Goal: Task Accomplishment & Management: Manage account settings

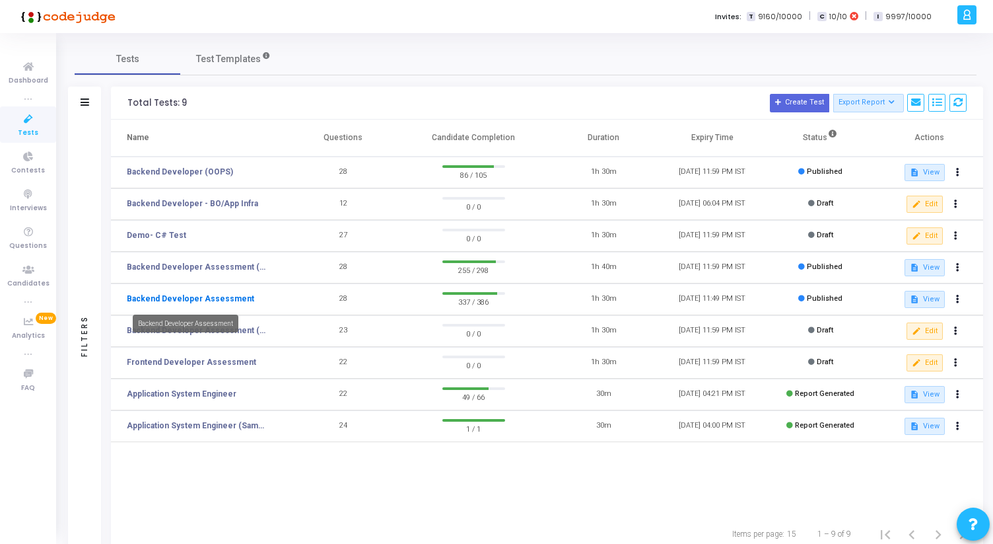
click at [161, 296] on link "Backend Developer Assessment" at bounding box center [190, 299] width 127 height 12
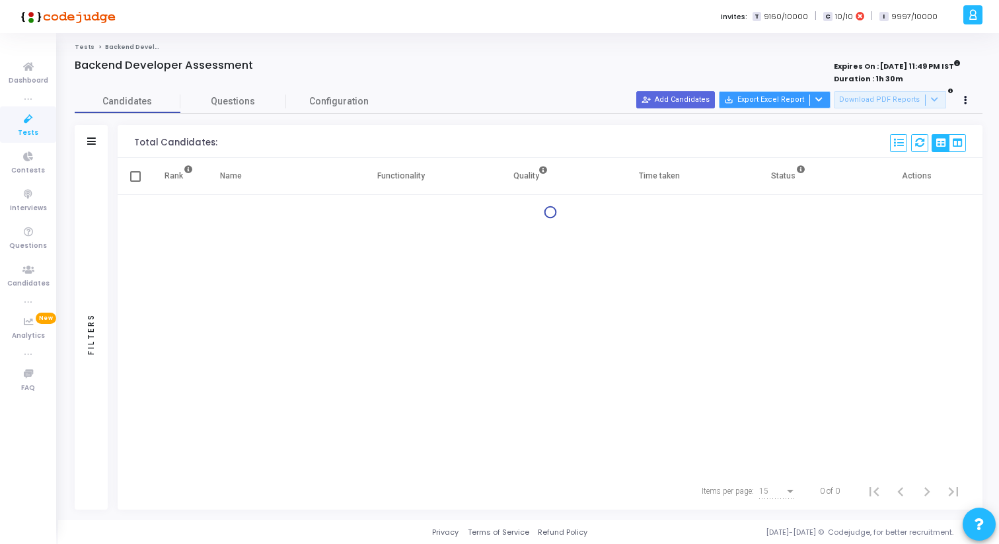
click at [830, 102] on button "save_alt Export Excel Report" at bounding box center [775, 99] width 112 height 17
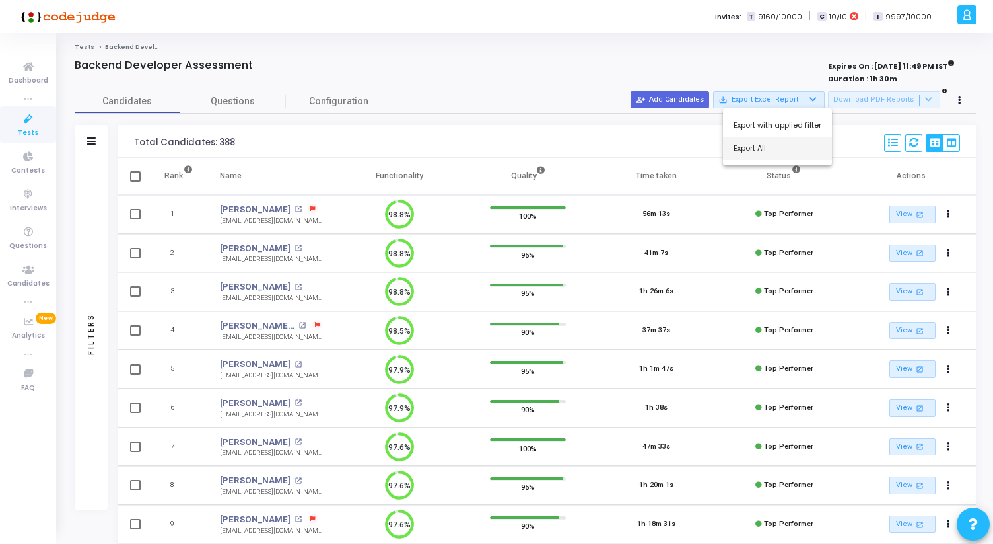
click at [773, 148] on button "Export All" at bounding box center [777, 148] width 109 height 23
click at [32, 120] on icon at bounding box center [29, 119] width 28 height 17
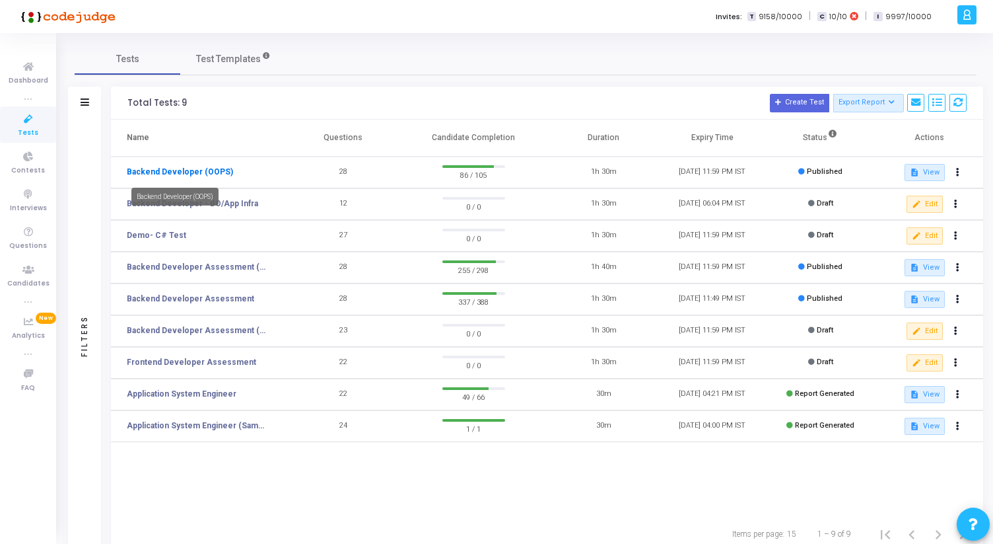
click at [176, 174] on link "Backend Developer (OOPS)" at bounding box center [180, 172] width 106 height 12
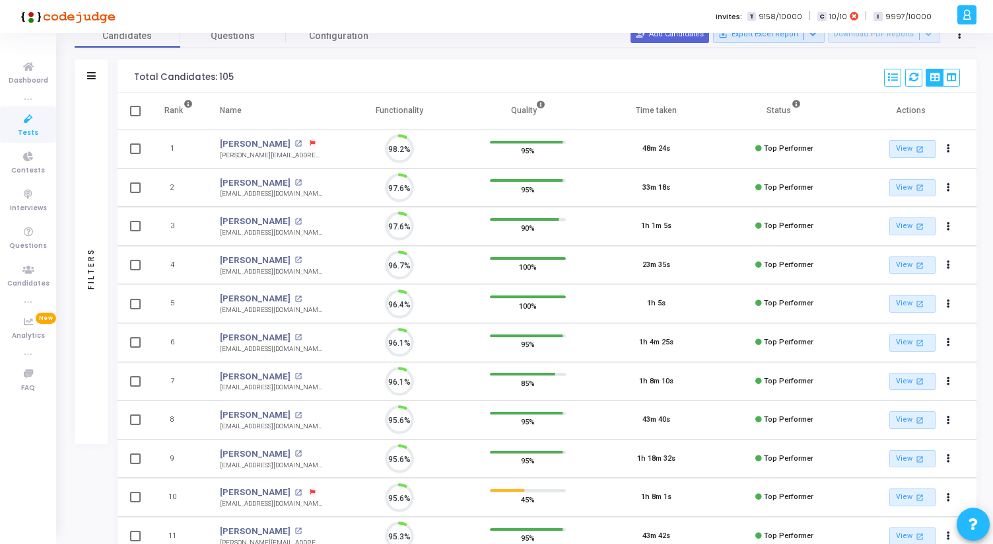
scroll to position [6, 6]
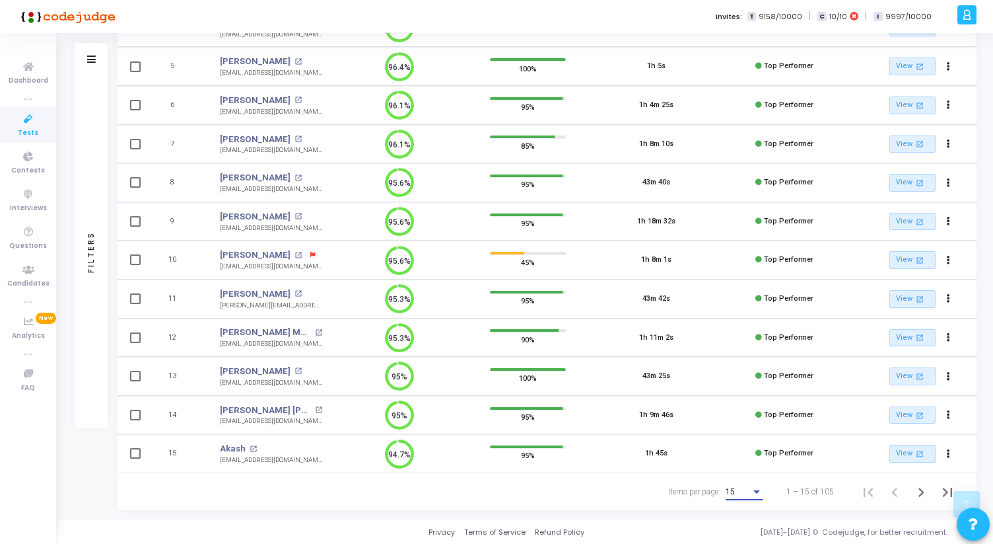
click at [748, 495] on div "15" at bounding box center [738, 491] width 25 height 9
click at [742, 489] on span "50" at bounding box center [745, 484] width 37 height 24
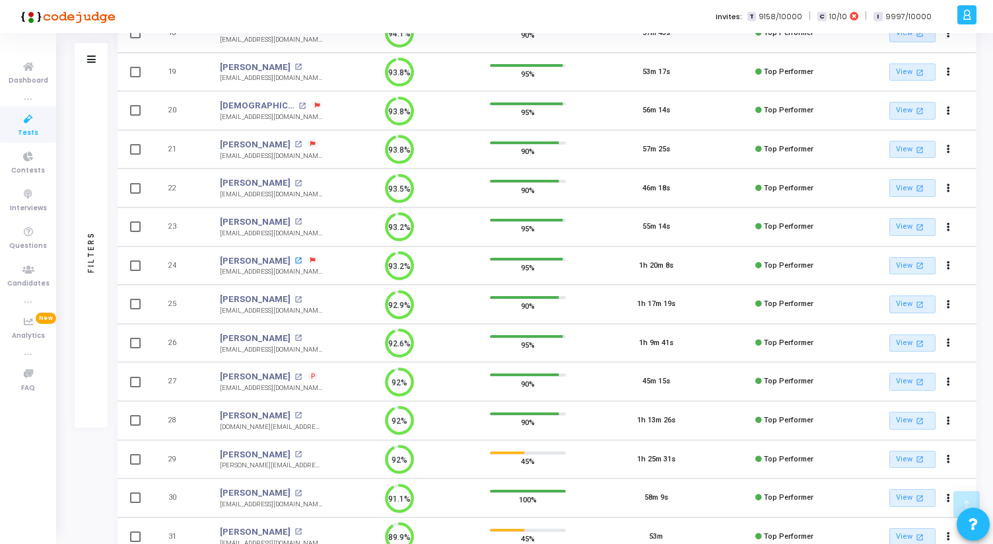
click at [295, 260] on mat-icon "open_in_new" at bounding box center [298, 260] width 7 height 7
click at [67, 237] on div "Tests Backend Developer (OOPS) Backend Developer (OOPS) Expires On : 30 Nov, 20…" at bounding box center [525, 266] width 935 height 2124
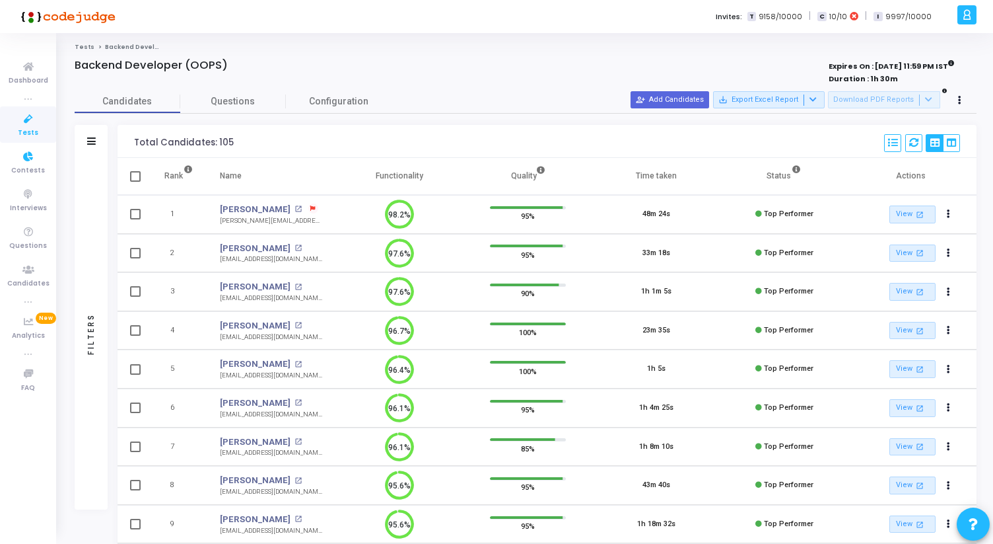
click at [26, 119] on icon at bounding box center [29, 119] width 28 height 17
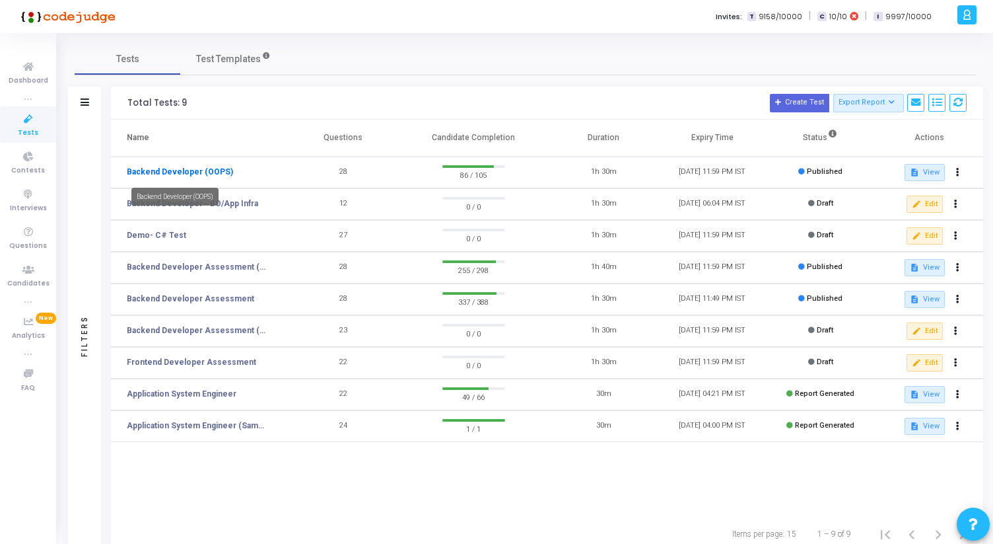
click at [213, 170] on link "Backend Developer (OOPS)" at bounding box center [180, 172] width 106 height 12
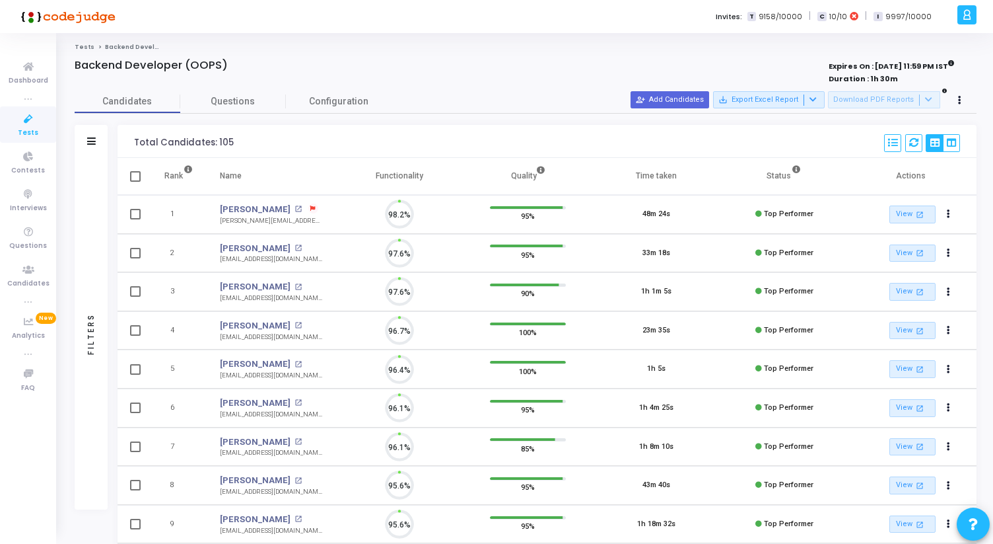
scroll to position [28, 34]
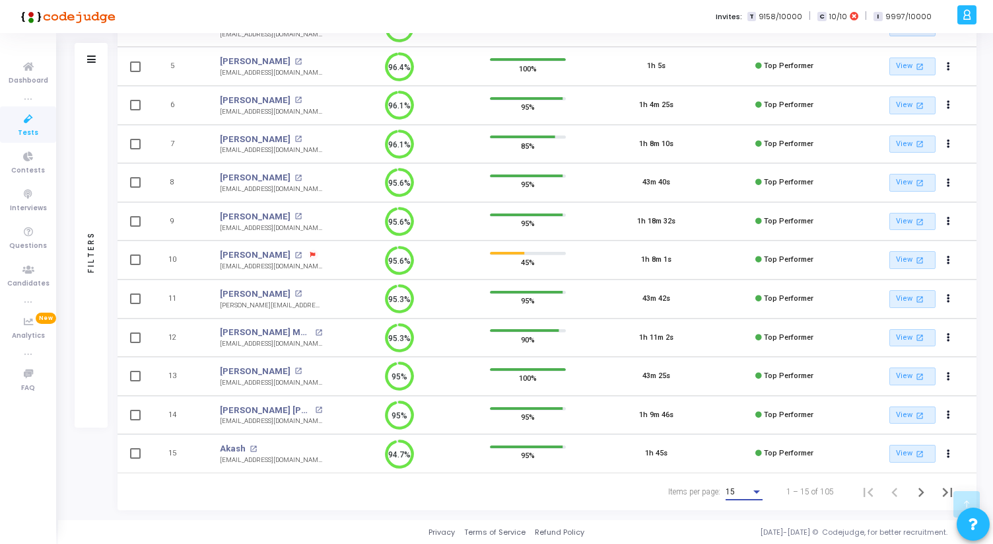
click at [746, 490] on div "15" at bounding box center [738, 491] width 25 height 9
click at [743, 489] on span "50" at bounding box center [745, 484] width 37 height 24
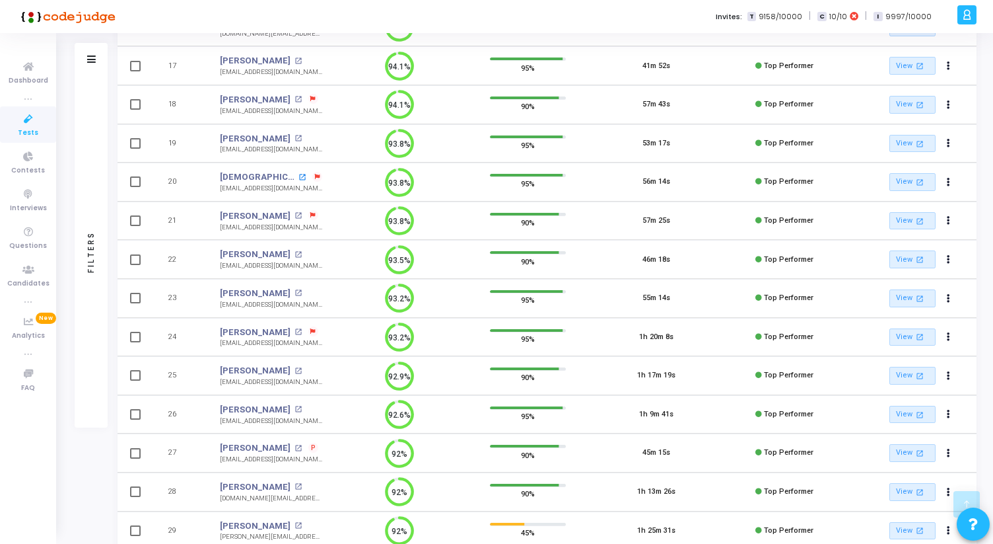
click at [299, 179] on mat-icon "open_in_new" at bounding box center [302, 177] width 7 height 7
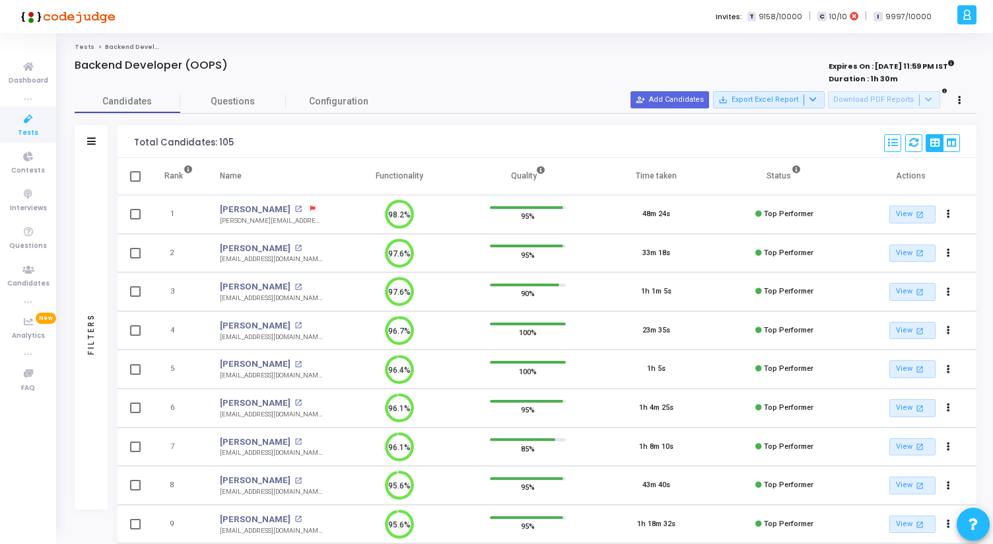
drag, startPoint x: 75, startPoint y: 61, endPoint x: 231, endPoint y: 71, distance: 156.2
click at [231, 71] on div "Backend Developer (OOPS)" at bounding box center [339, 65] width 528 height 13
click at [231, 70] on div "Backend Developer (OOPS)" at bounding box center [339, 65] width 528 height 13
drag, startPoint x: 231, startPoint y: 70, endPoint x: 68, endPoint y: 46, distance: 164.2
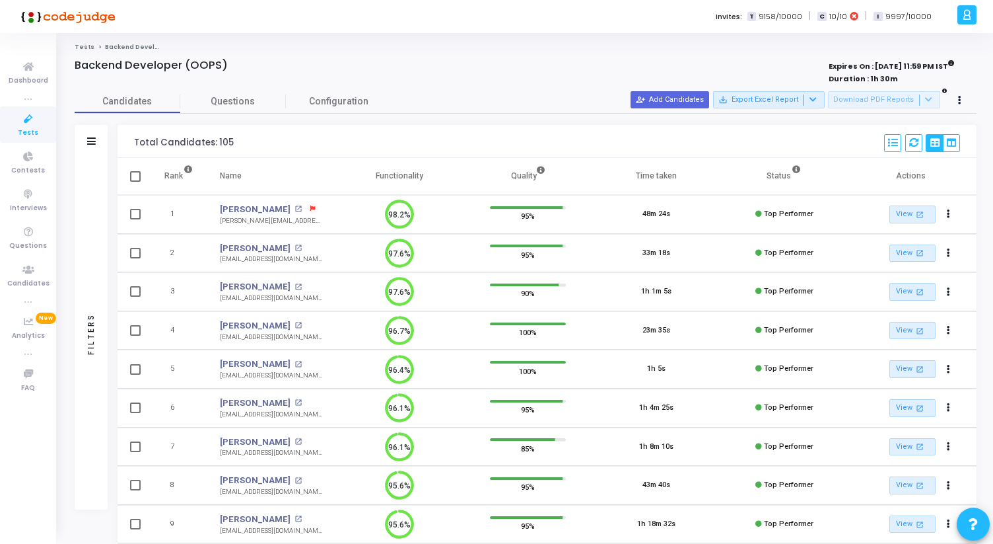
drag, startPoint x: 68, startPoint y: 46, endPoint x: 248, endPoint y: 67, distance: 181.5
click at [248, 67] on div "Backend Developer (OOPS)" at bounding box center [339, 65] width 528 height 13
drag, startPoint x: 65, startPoint y: 45, endPoint x: 244, endPoint y: 63, distance: 179.2
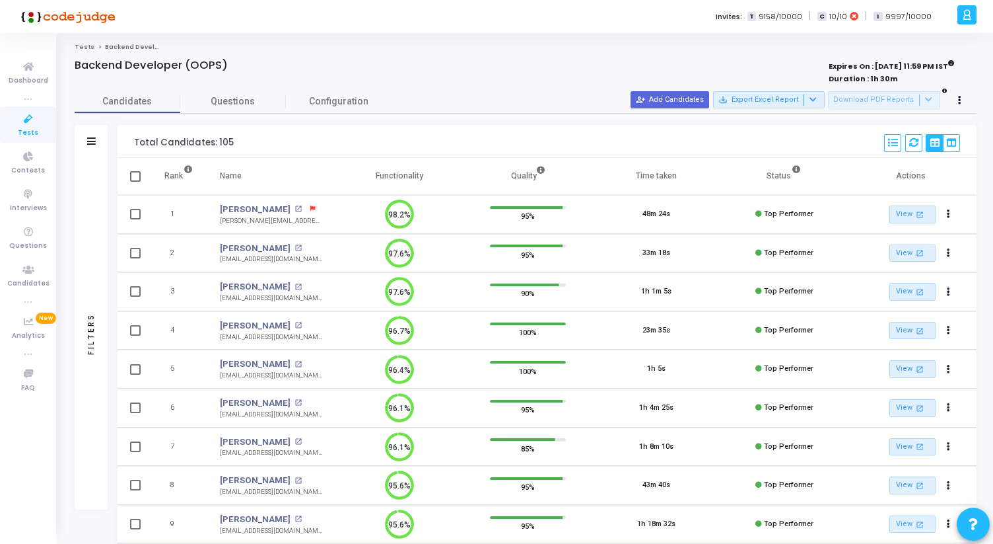
click at [244, 63] on div "Backend Developer (OOPS)" at bounding box center [339, 65] width 528 height 13
drag, startPoint x: 244, startPoint y: 63, endPoint x: 67, endPoint y: 48, distance: 177.0
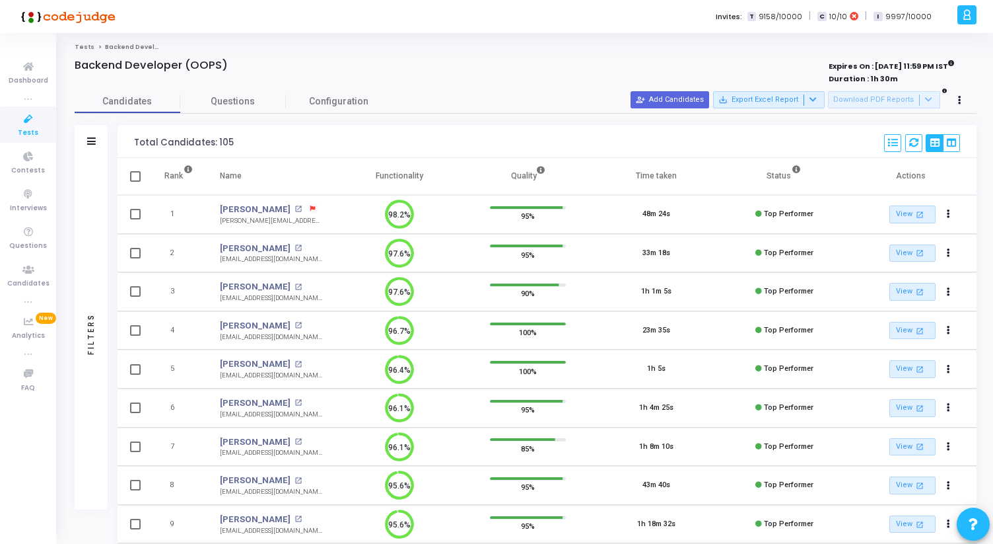
drag, startPoint x: 67, startPoint y: 48, endPoint x: 241, endPoint y: 59, distance: 174.1
click at [241, 59] on div "Backend Developer (OOPS)" at bounding box center [339, 65] width 528 height 13
drag, startPoint x: 241, startPoint y: 59, endPoint x: 62, endPoint y: 50, distance: 179.2
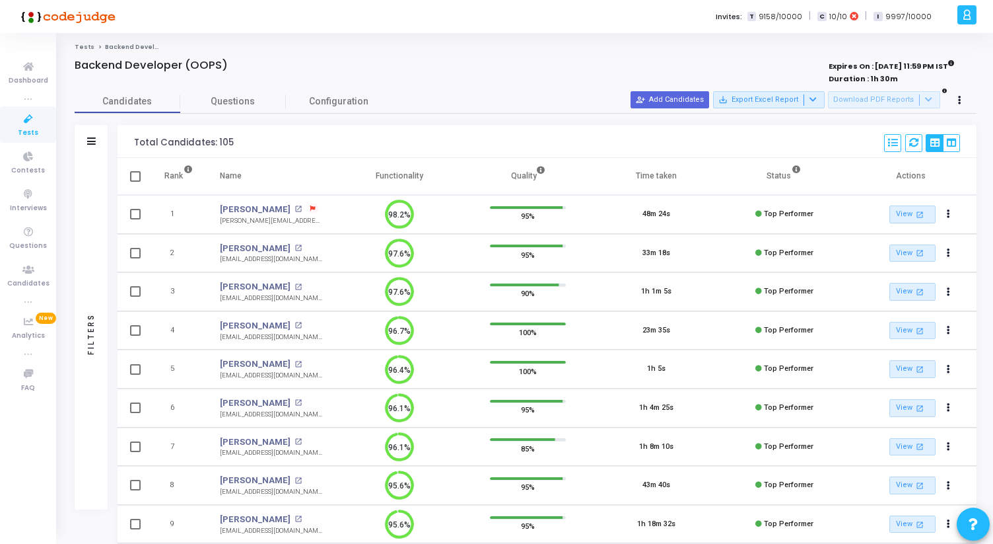
click at [817, 103] on icon at bounding box center [813, 99] width 7 height 7
click at [769, 142] on button "Export All" at bounding box center [777, 148] width 109 height 23
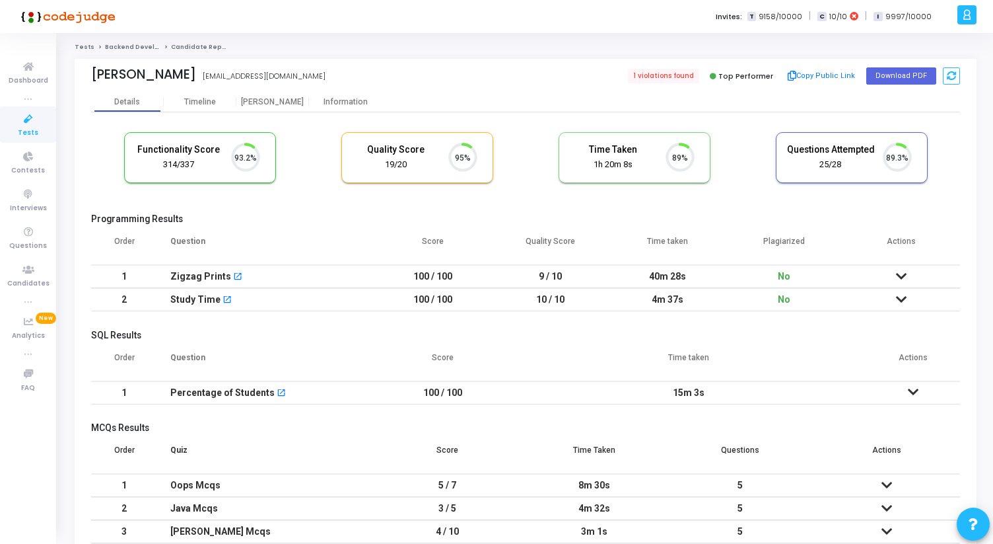
scroll to position [28, 34]
click at [289, 108] on div "[PERSON_NAME]" at bounding box center [272, 102] width 73 height 20
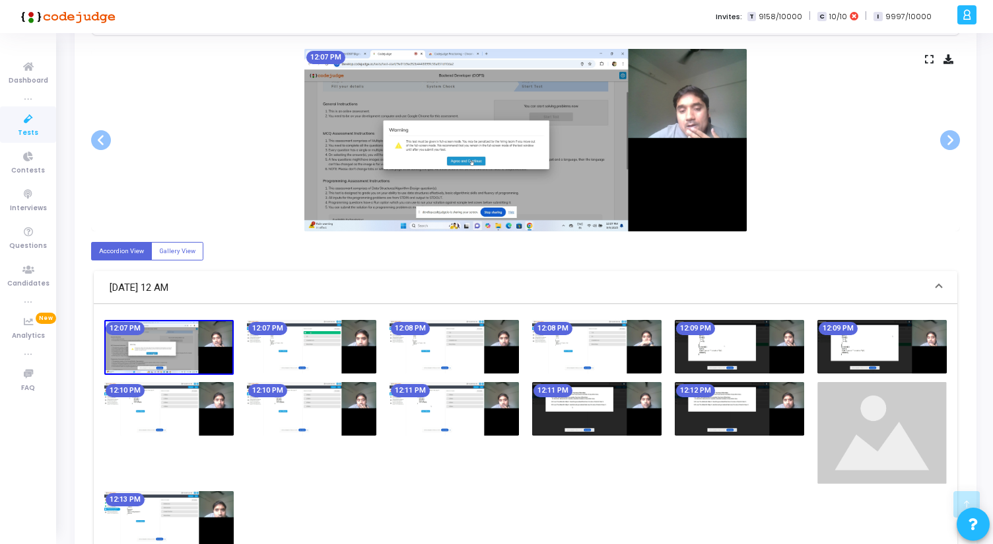
scroll to position [240, 0]
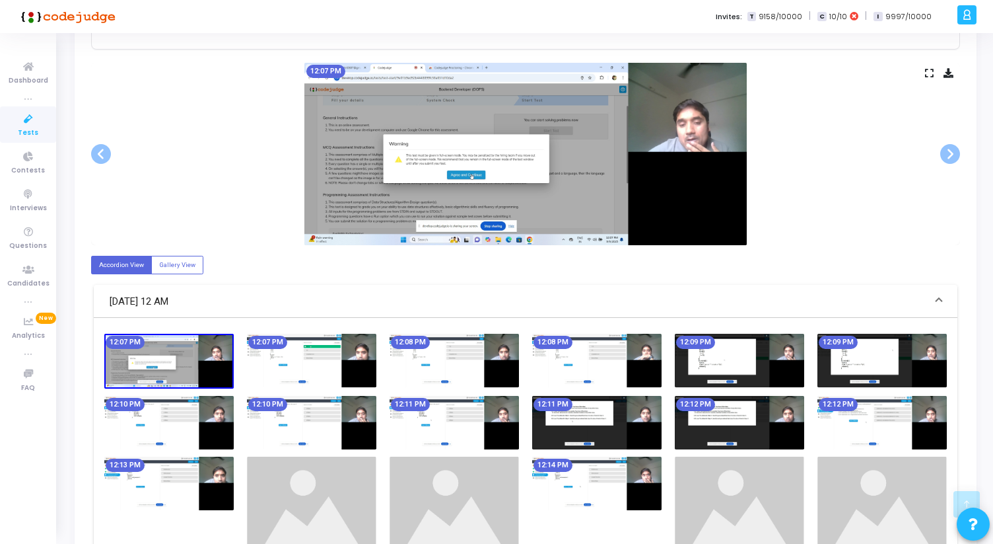
click at [931, 69] on icon at bounding box center [929, 72] width 9 height 7
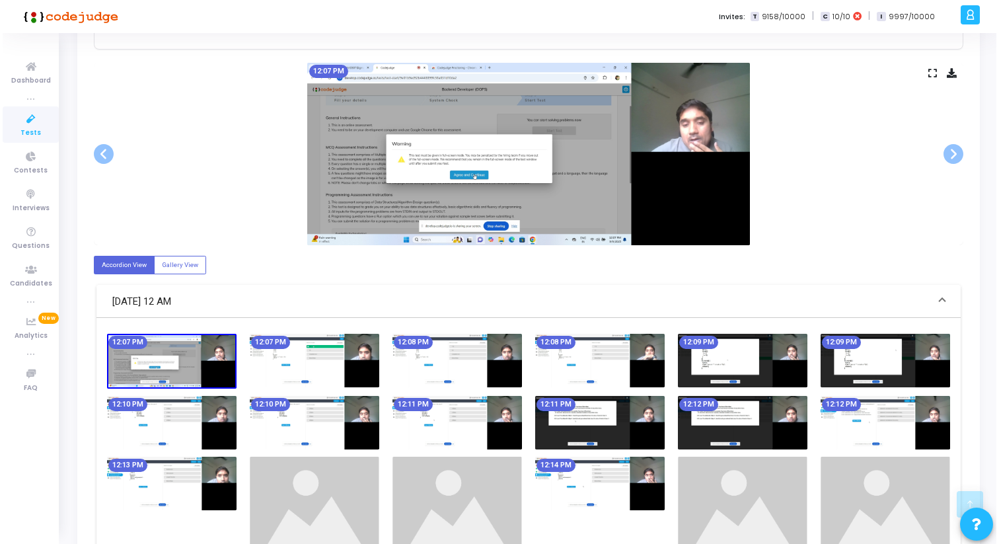
scroll to position [0, 0]
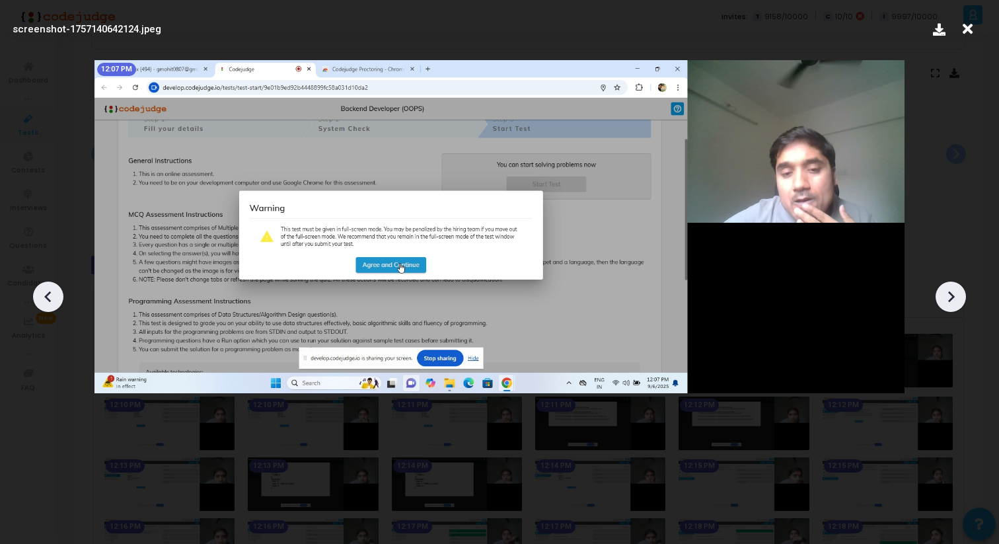
click at [943, 302] on icon at bounding box center [951, 297] width 20 height 20
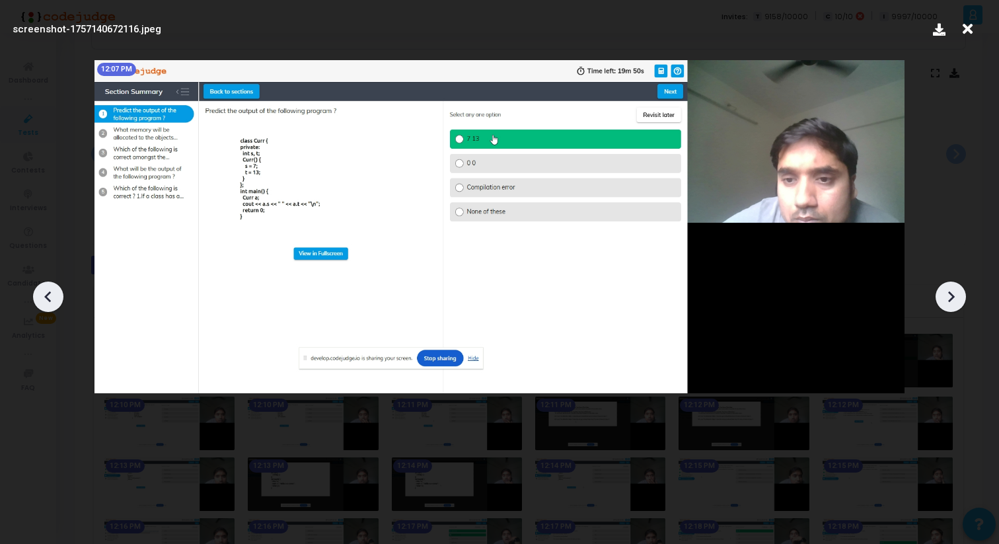
click at [943, 302] on icon at bounding box center [951, 297] width 20 height 20
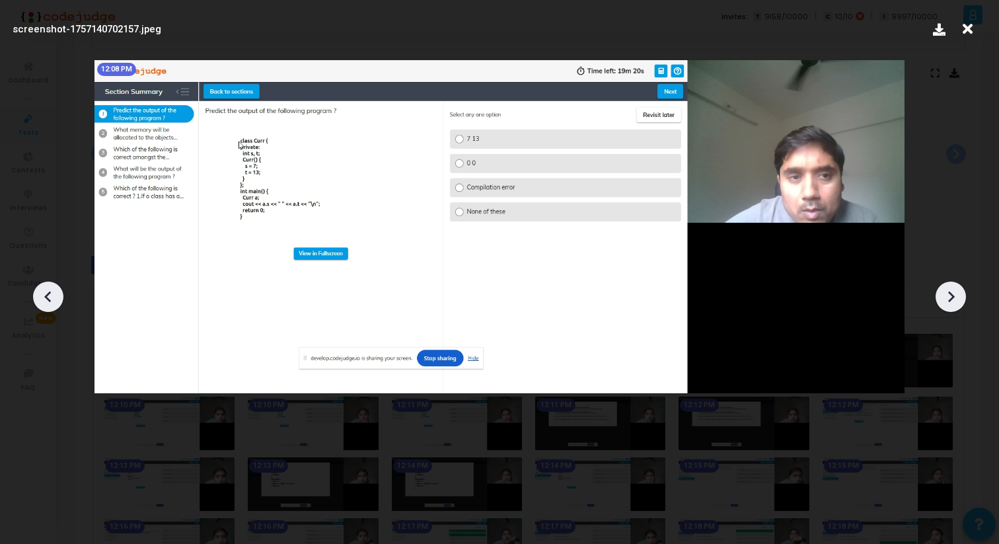
click at [943, 302] on icon at bounding box center [951, 297] width 20 height 20
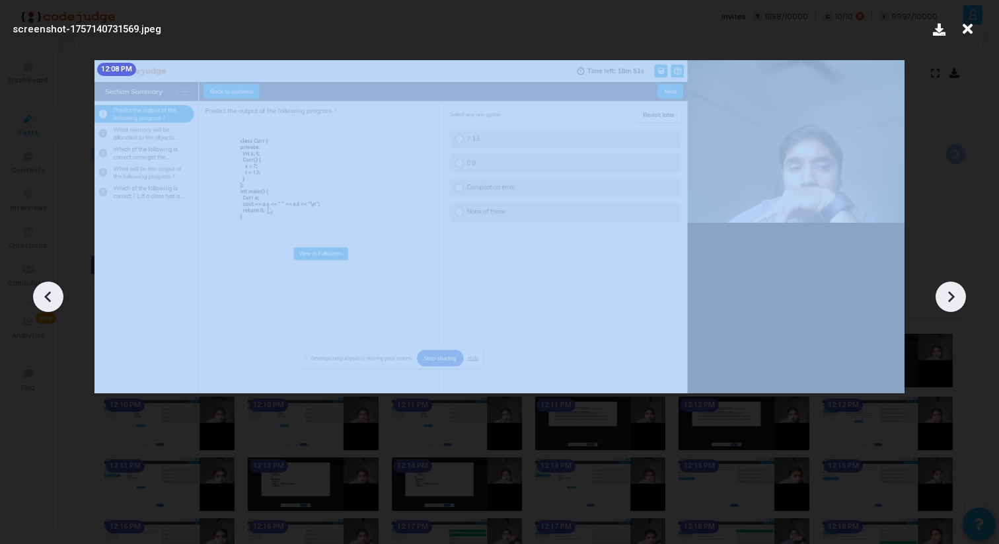
click at [943, 302] on icon at bounding box center [951, 297] width 20 height 20
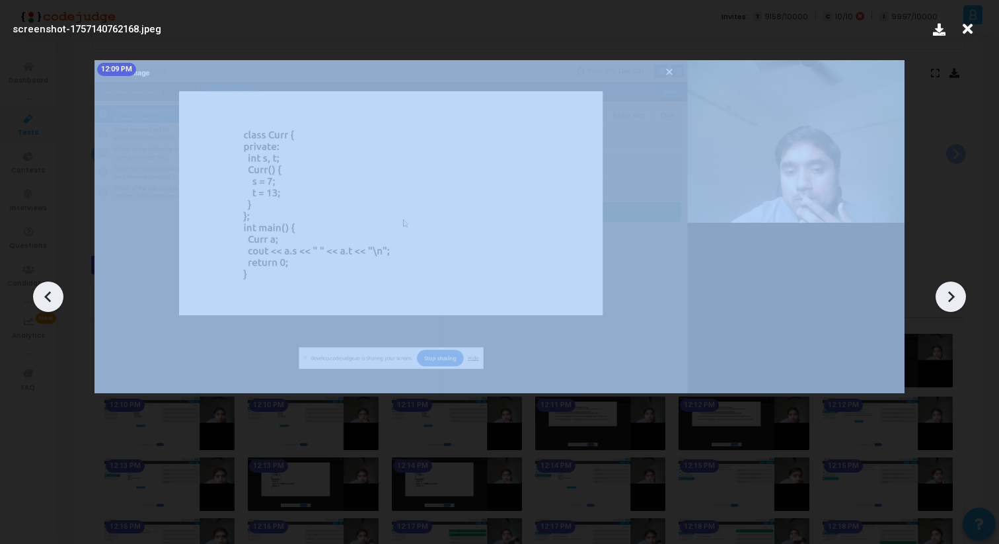
click at [943, 302] on icon at bounding box center [951, 297] width 20 height 20
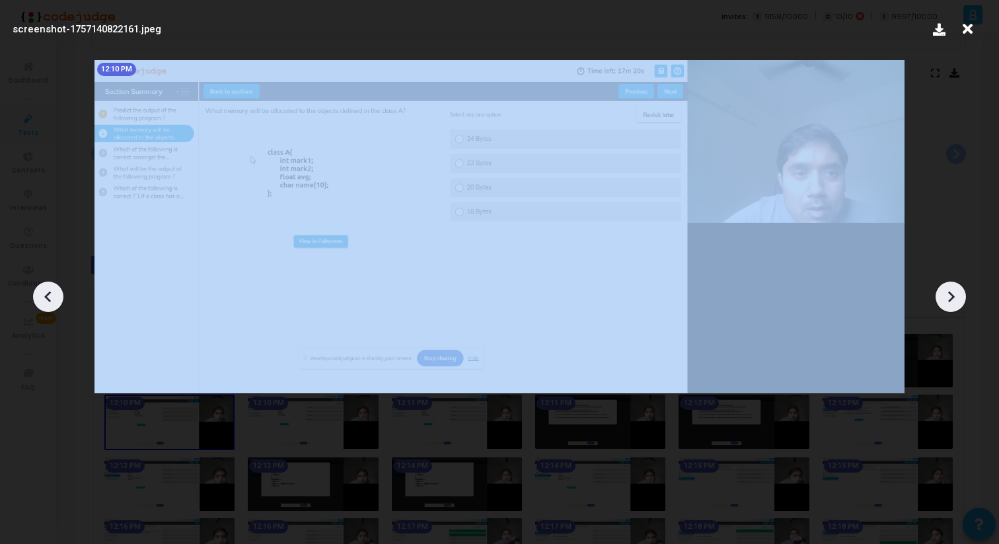
click at [943, 302] on icon at bounding box center [951, 297] width 20 height 20
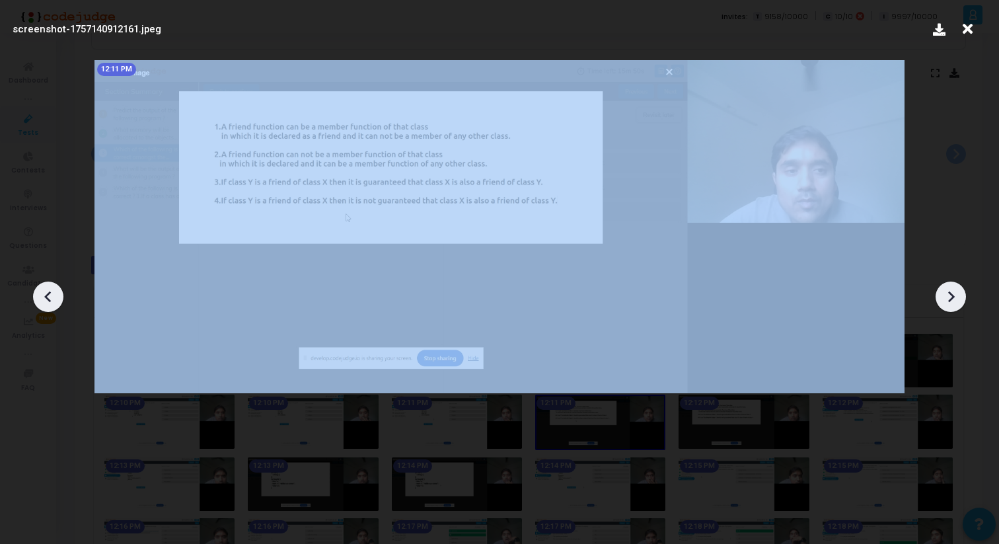
click at [943, 302] on icon at bounding box center [951, 297] width 20 height 20
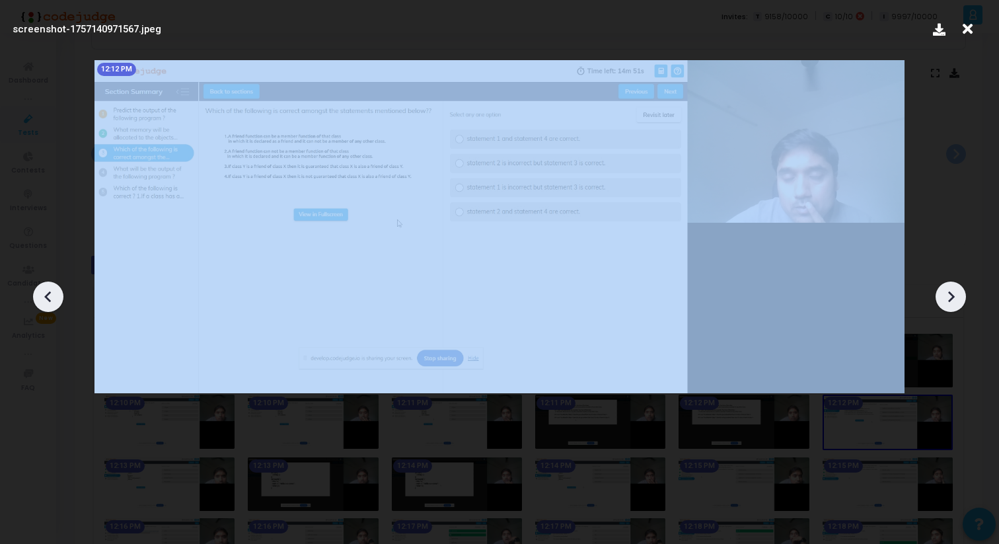
click at [943, 302] on icon at bounding box center [951, 297] width 20 height 20
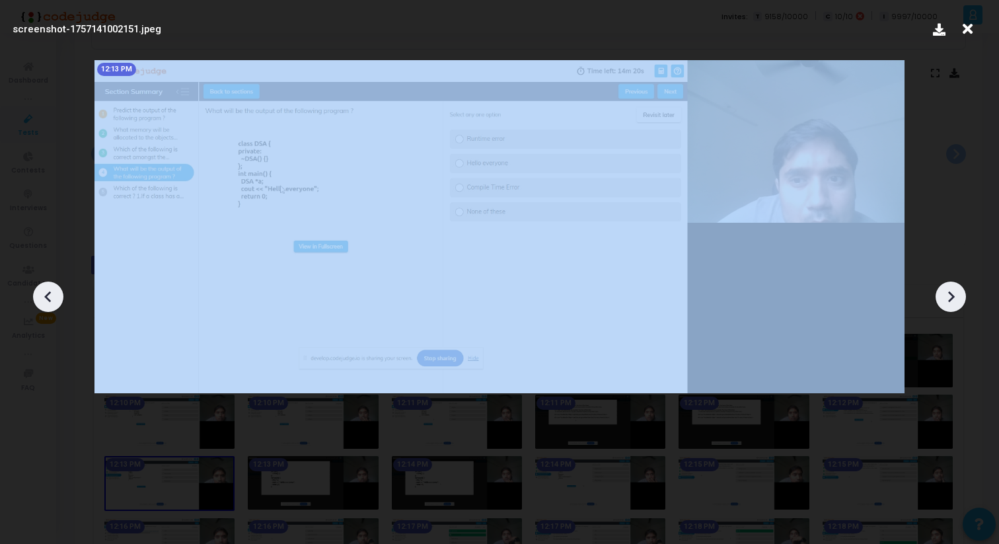
click at [943, 302] on icon at bounding box center [951, 297] width 20 height 20
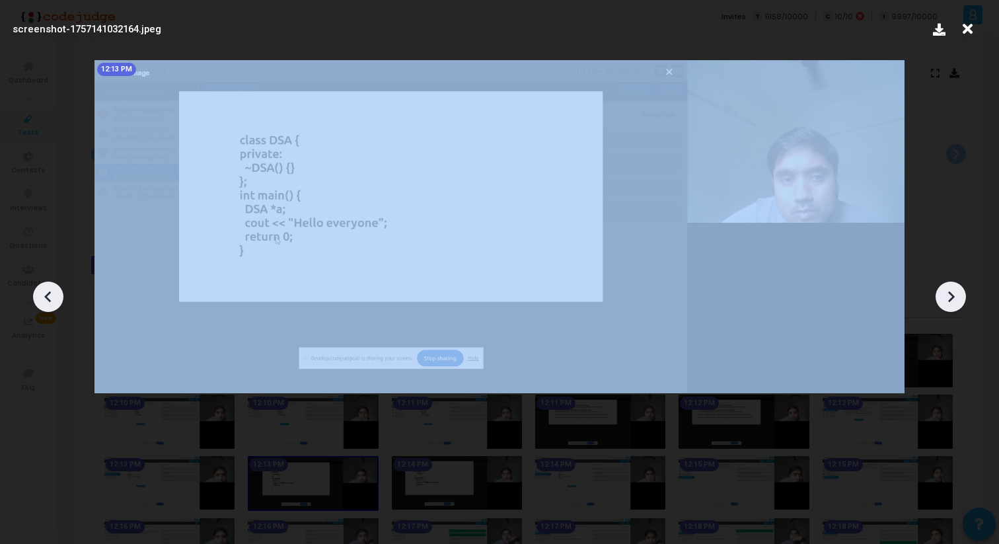
click at [943, 302] on icon at bounding box center [951, 297] width 20 height 20
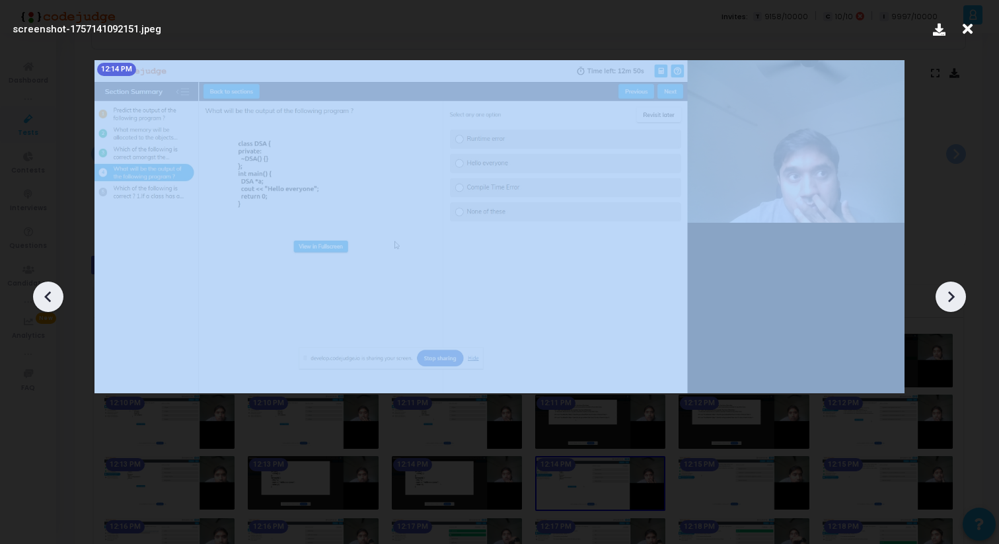
click at [943, 302] on icon at bounding box center [951, 297] width 20 height 20
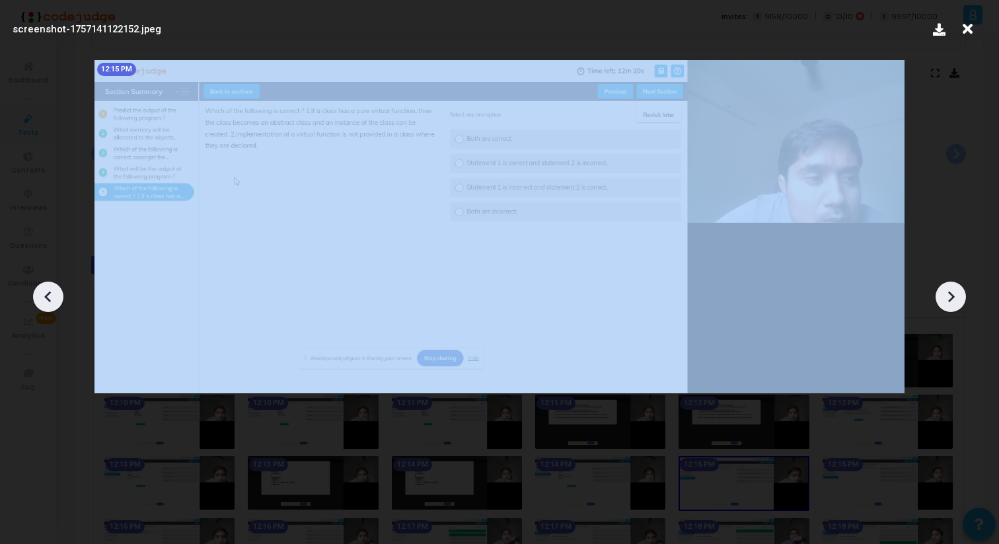
click at [943, 302] on icon at bounding box center [951, 297] width 20 height 20
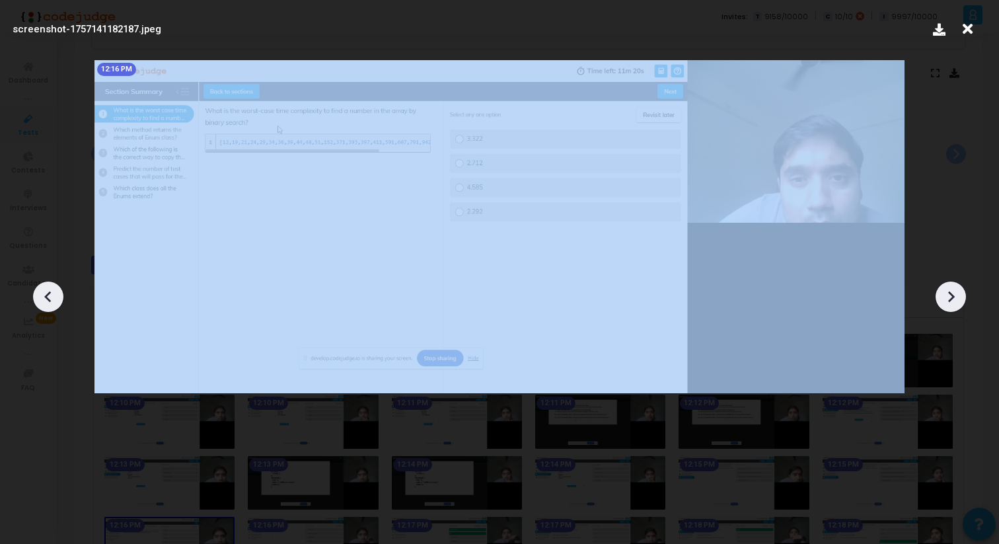
click at [943, 302] on icon at bounding box center [951, 297] width 20 height 20
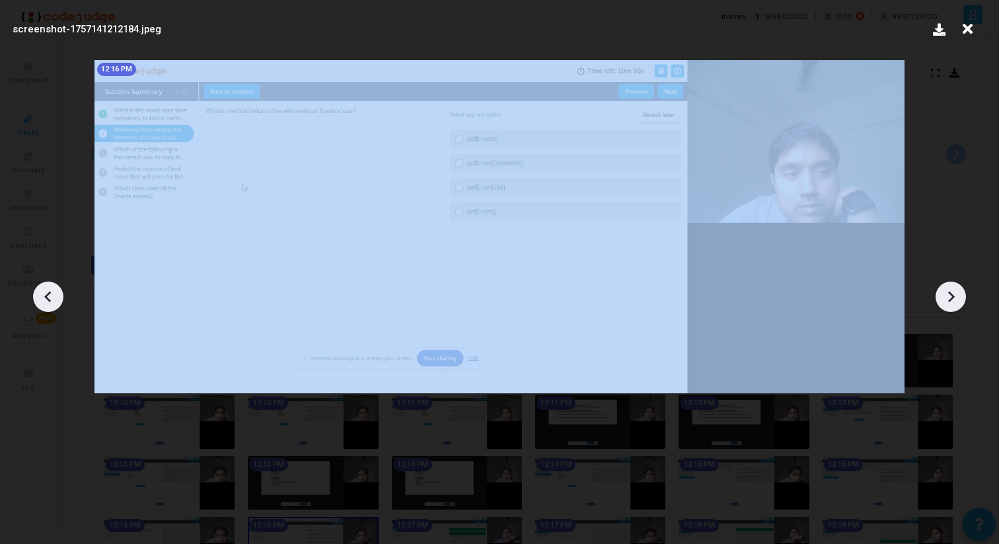
click at [943, 302] on icon at bounding box center [951, 297] width 20 height 20
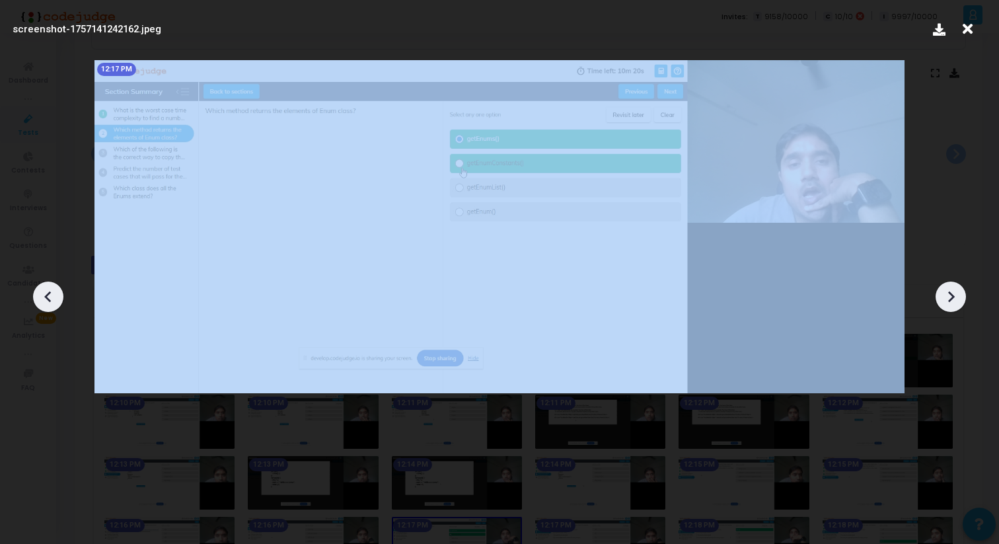
click at [943, 302] on icon at bounding box center [951, 297] width 20 height 20
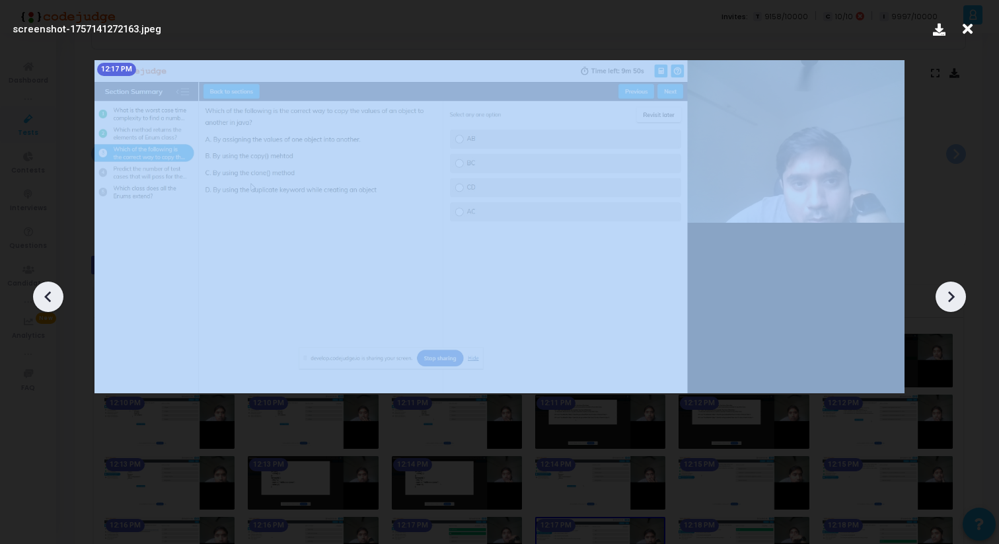
click at [943, 302] on icon at bounding box center [951, 297] width 20 height 20
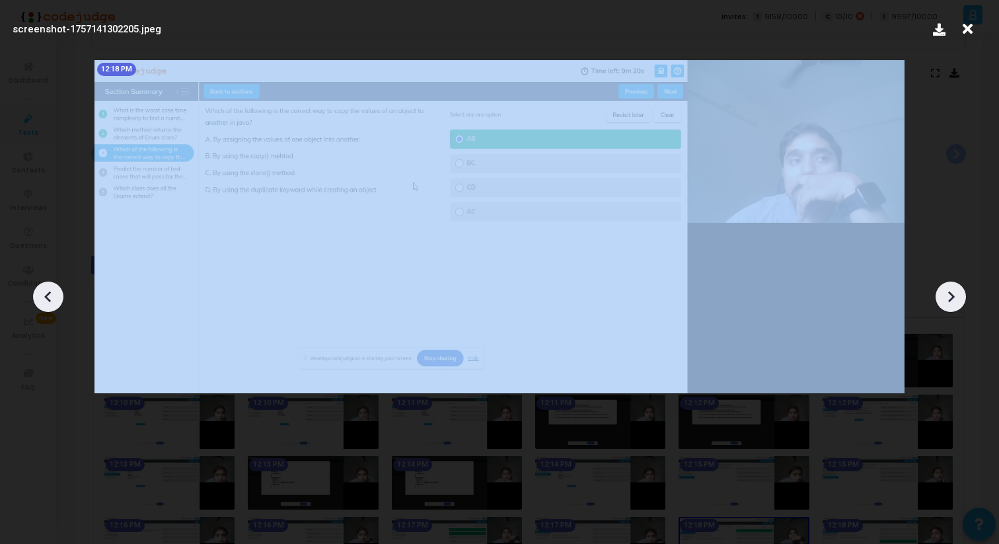
click at [943, 302] on icon at bounding box center [951, 297] width 20 height 20
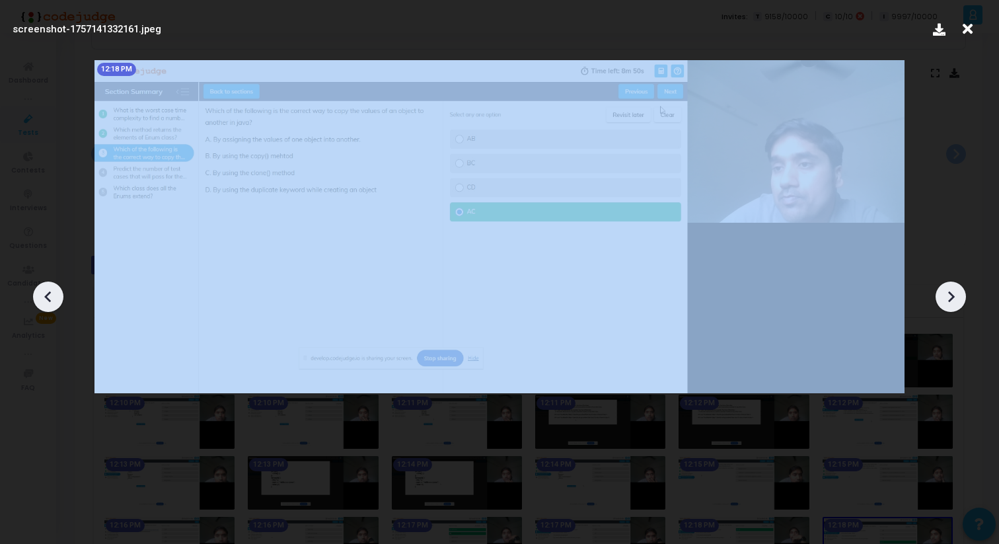
click at [943, 302] on icon at bounding box center [951, 297] width 20 height 20
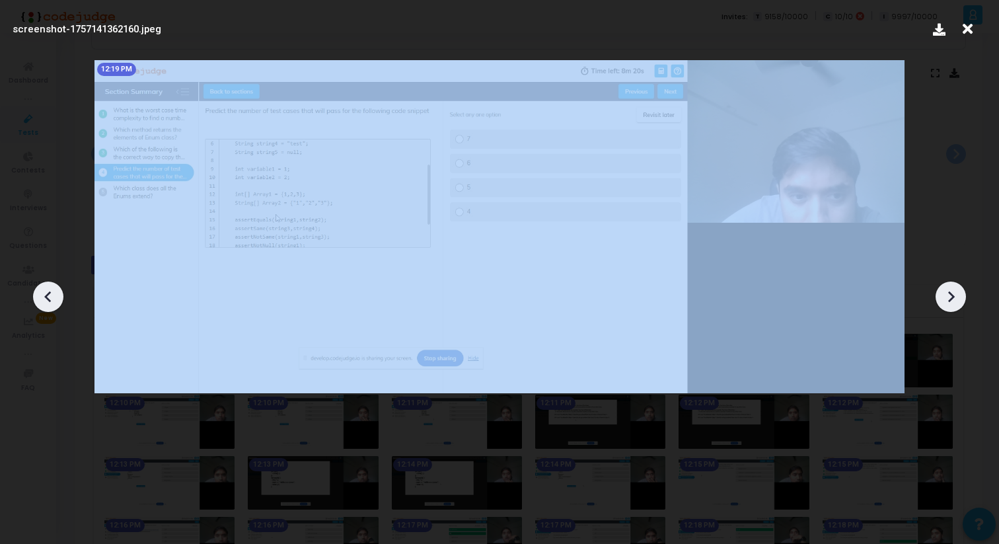
click at [943, 302] on icon at bounding box center [951, 297] width 20 height 20
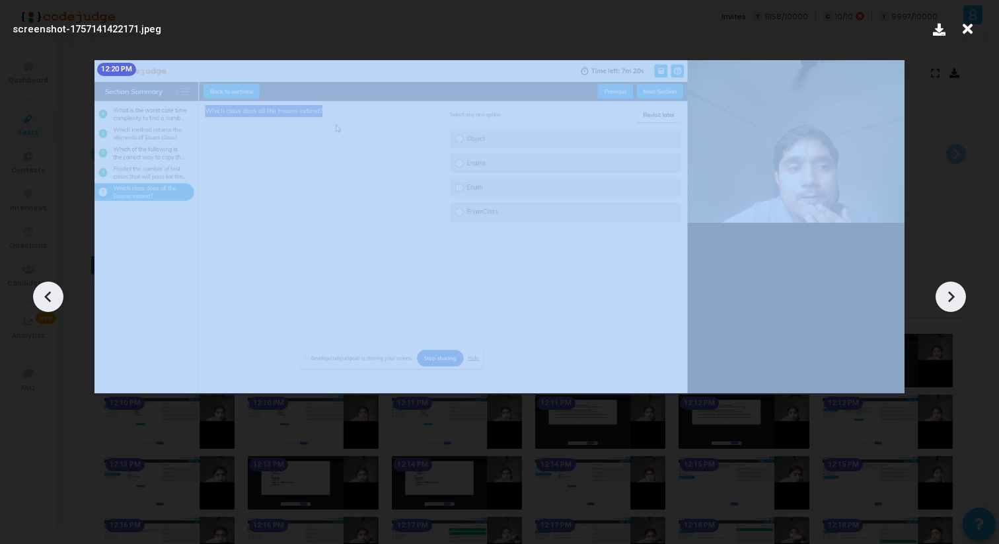
click at [943, 302] on icon at bounding box center [951, 297] width 20 height 20
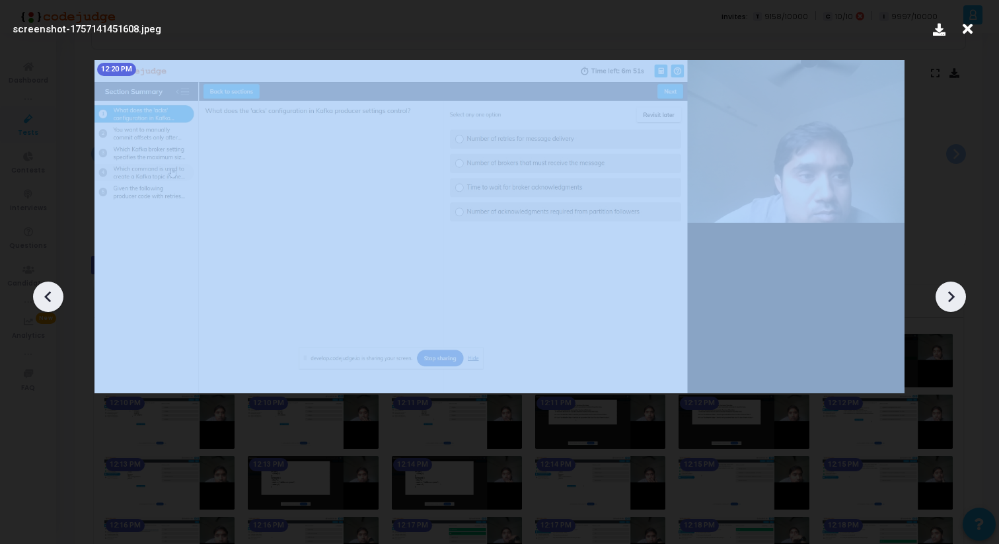
click at [943, 302] on icon at bounding box center [951, 297] width 20 height 20
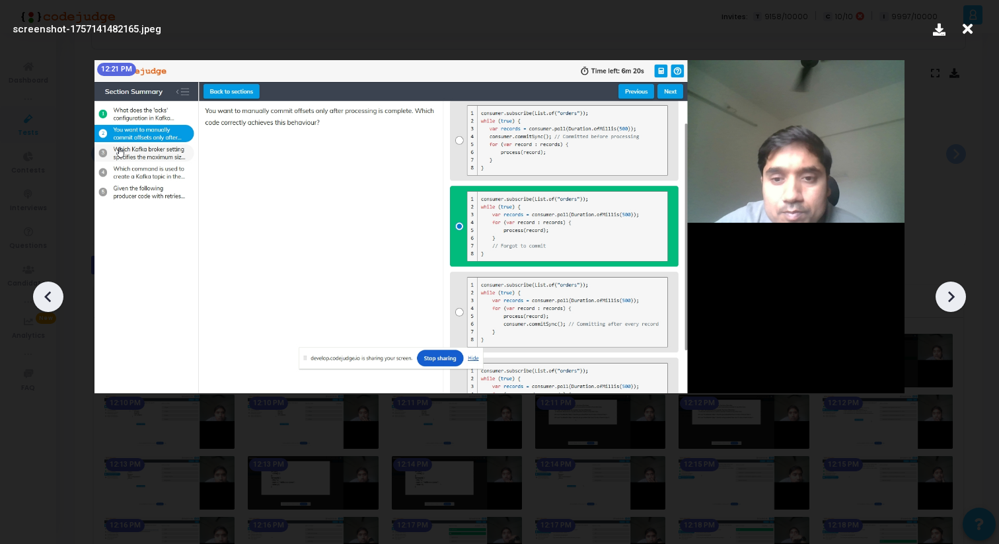
click at [975, 33] on icon at bounding box center [967, 29] width 20 height 25
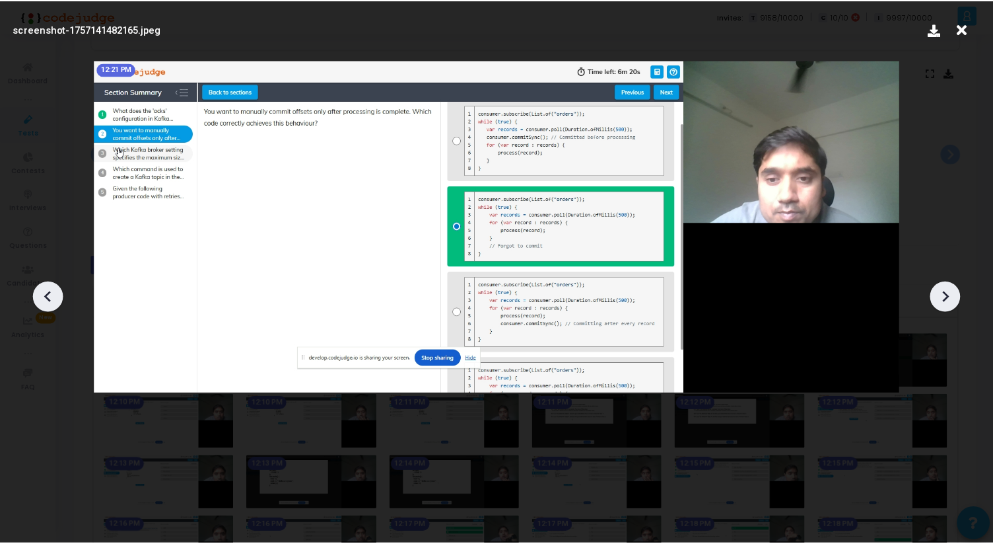
scroll to position [240, 0]
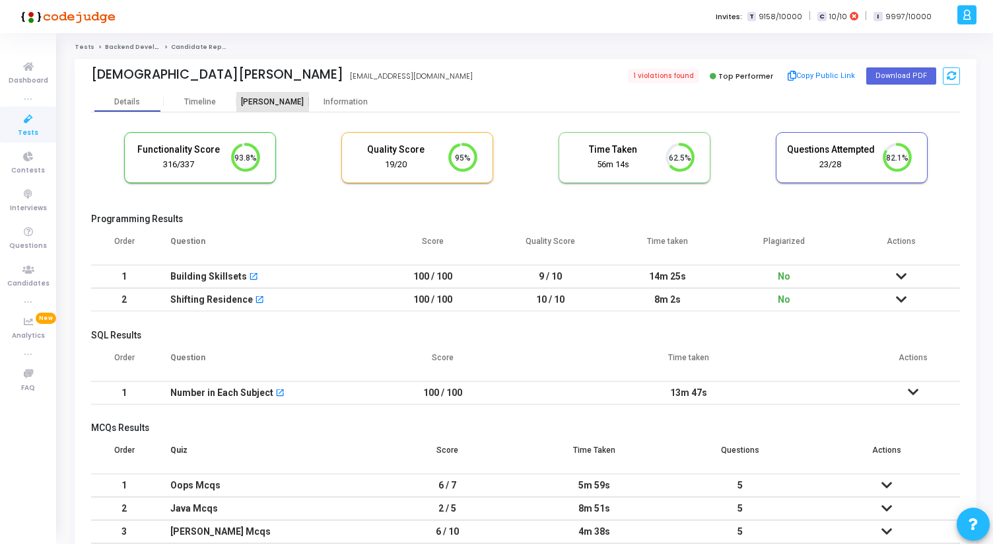
click at [254, 104] on div "[PERSON_NAME]" at bounding box center [272, 102] width 73 height 10
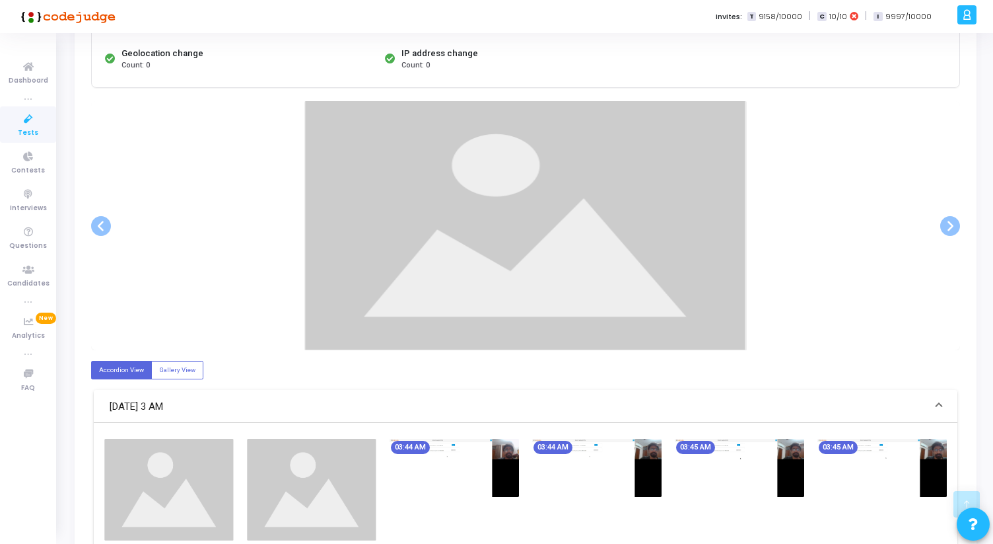
scroll to position [219, 0]
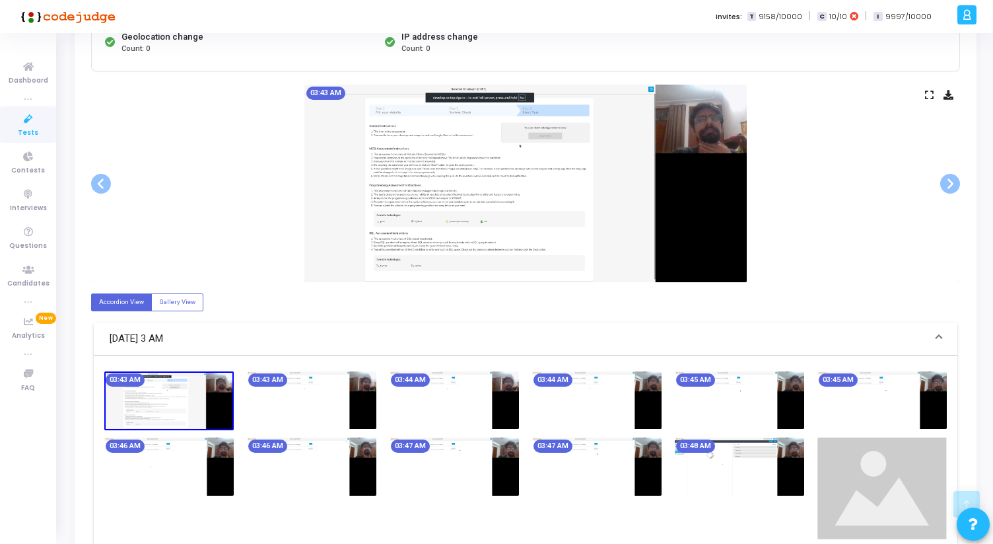
click at [924, 94] on div "03:43 AM" at bounding box center [525, 183] width 869 height 197
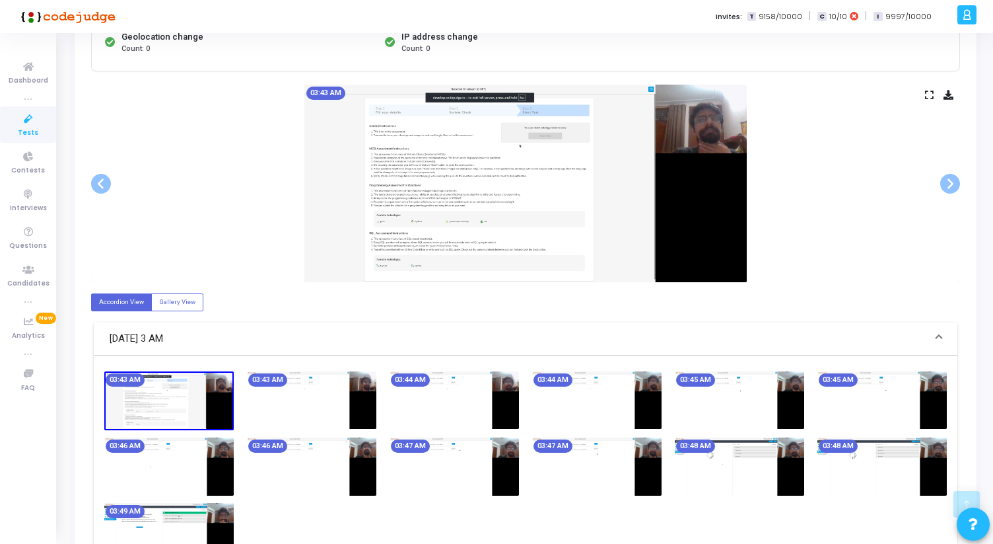
click at [924, 94] on div "03:43 AM" at bounding box center [525, 183] width 869 height 197
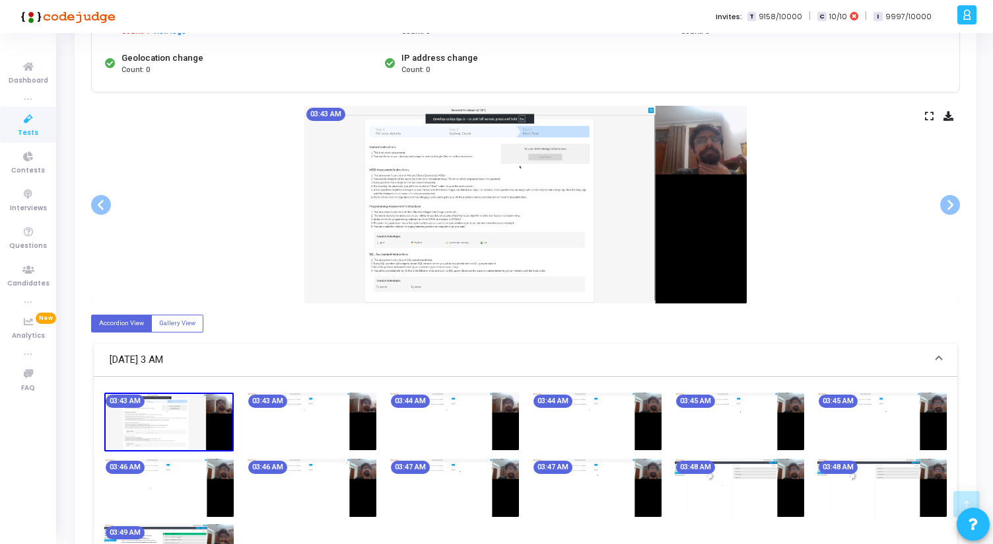
scroll to position [207, 0]
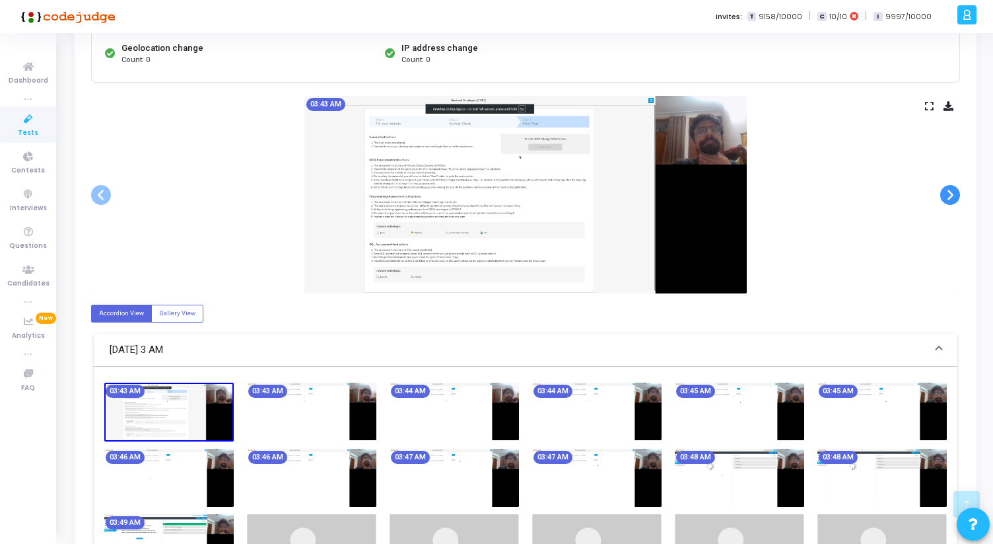
click at [954, 196] on span at bounding box center [951, 195] width 20 height 20
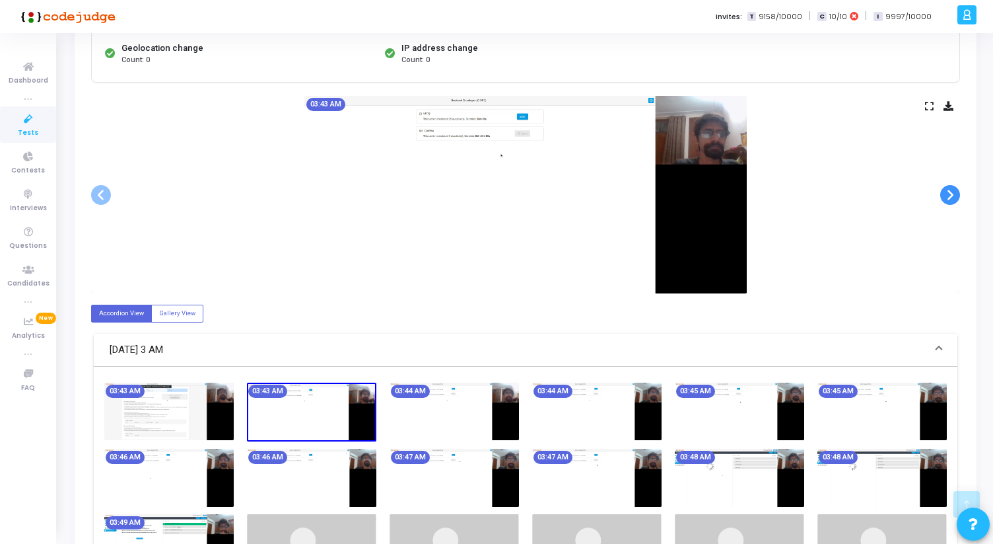
click at [954, 196] on span at bounding box center [951, 195] width 20 height 20
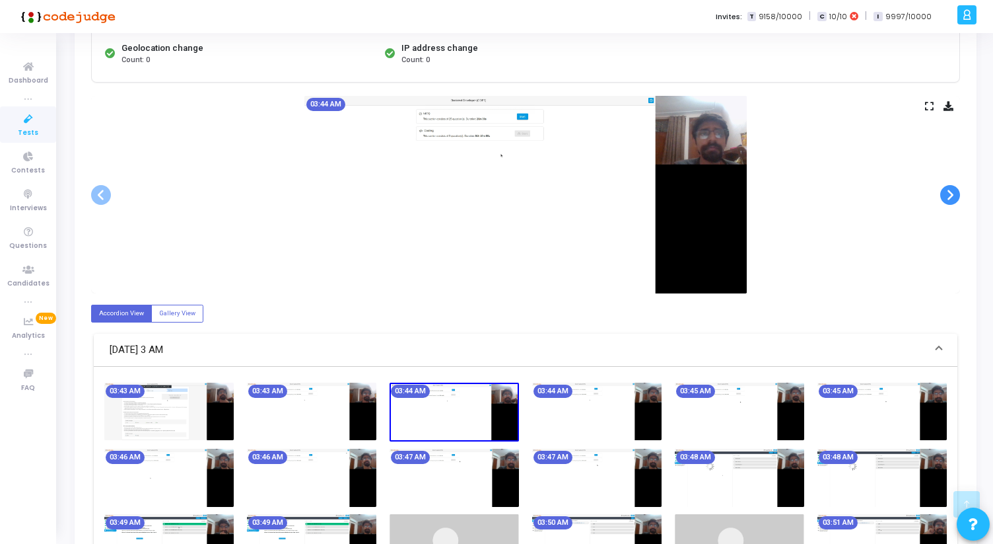
click at [954, 196] on span at bounding box center [951, 195] width 20 height 20
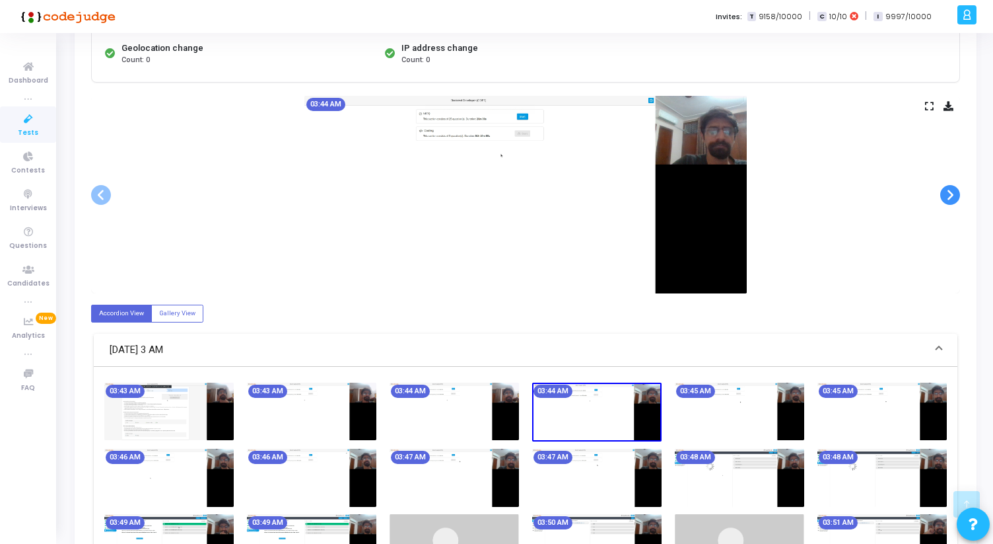
click at [954, 196] on span at bounding box center [951, 195] width 20 height 20
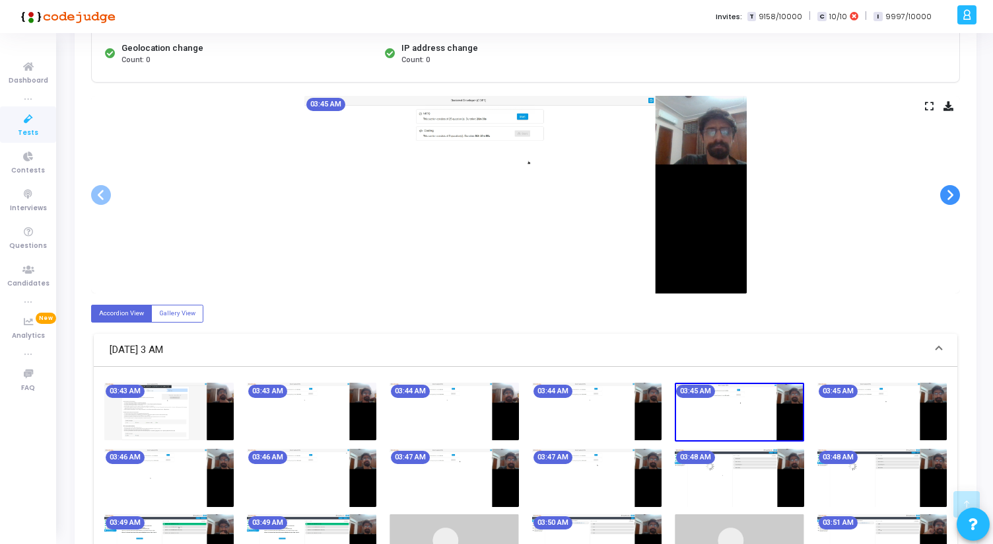
click at [954, 196] on span at bounding box center [951, 195] width 20 height 20
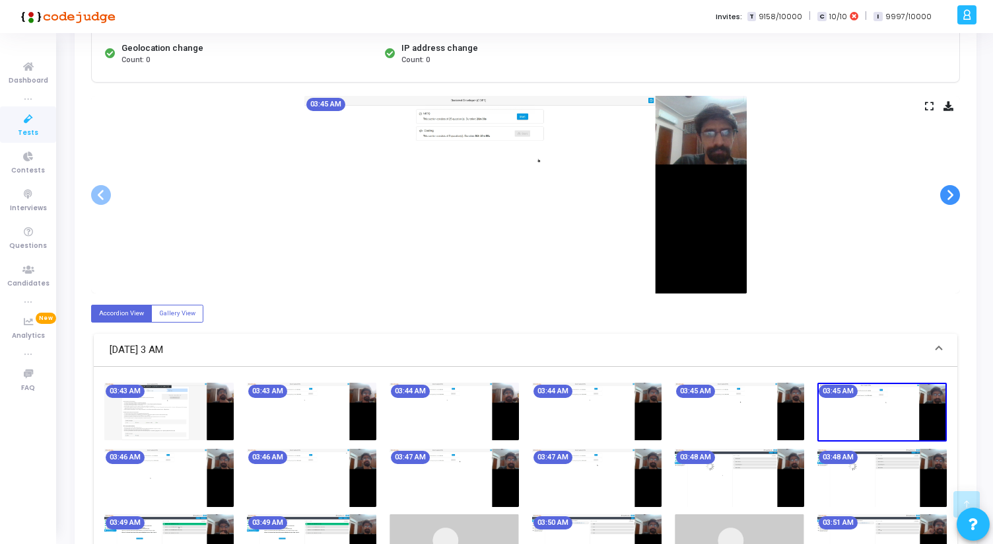
click at [954, 196] on span at bounding box center [951, 195] width 20 height 20
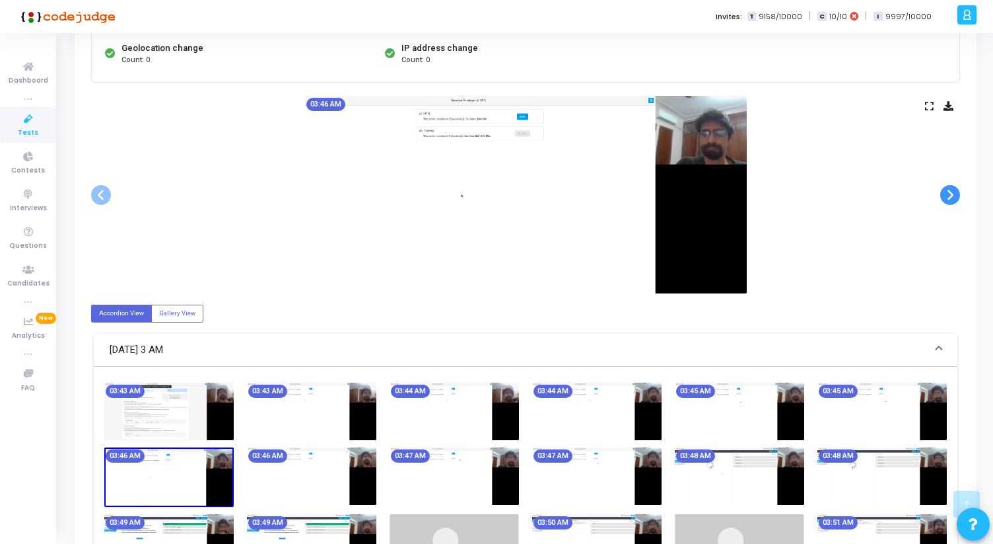
click at [954, 196] on span at bounding box center [951, 195] width 20 height 20
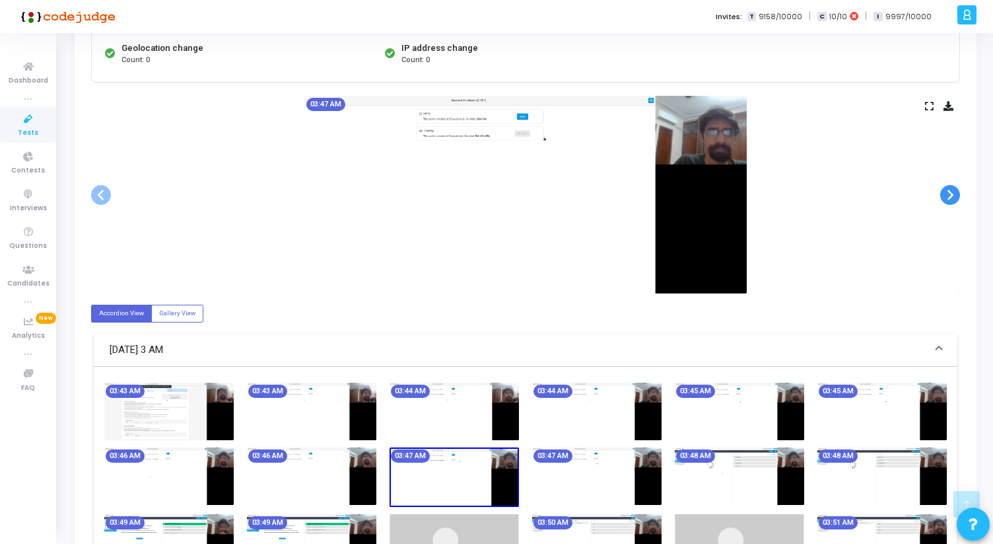
click at [954, 196] on span at bounding box center [951, 195] width 20 height 20
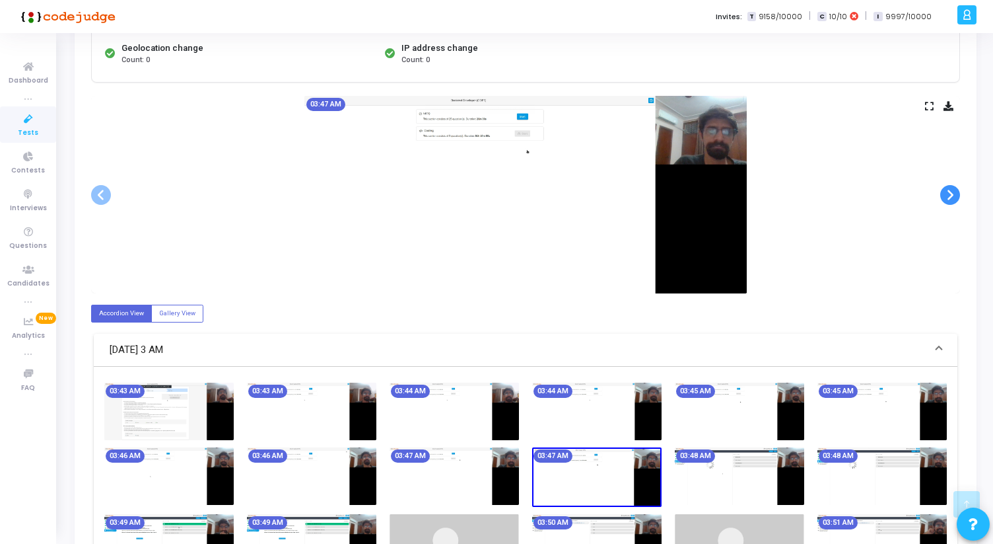
click at [954, 196] on span at bounding box center [951, 195] width 20 height 20
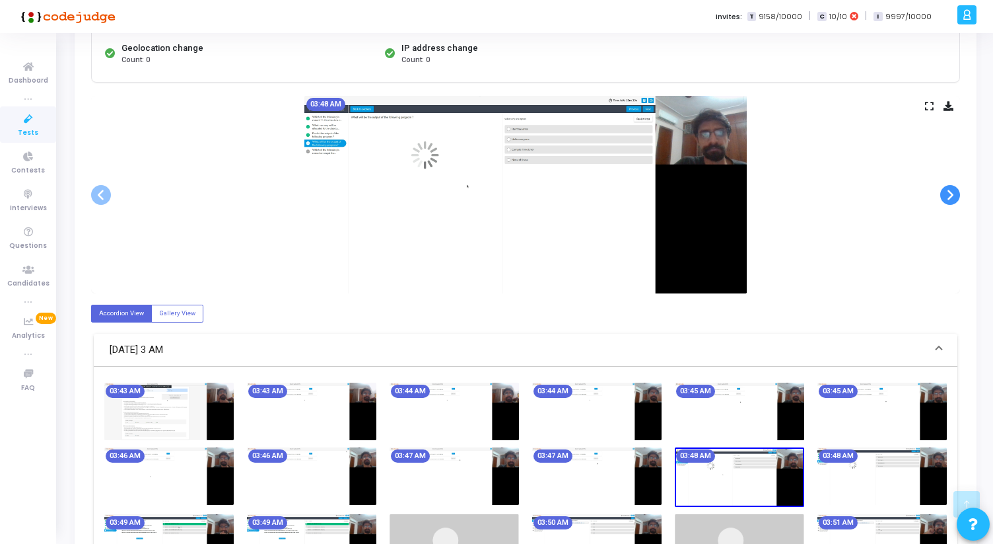
click at [954, 196] on span at bounding box center [951, 195] width 20 height 20
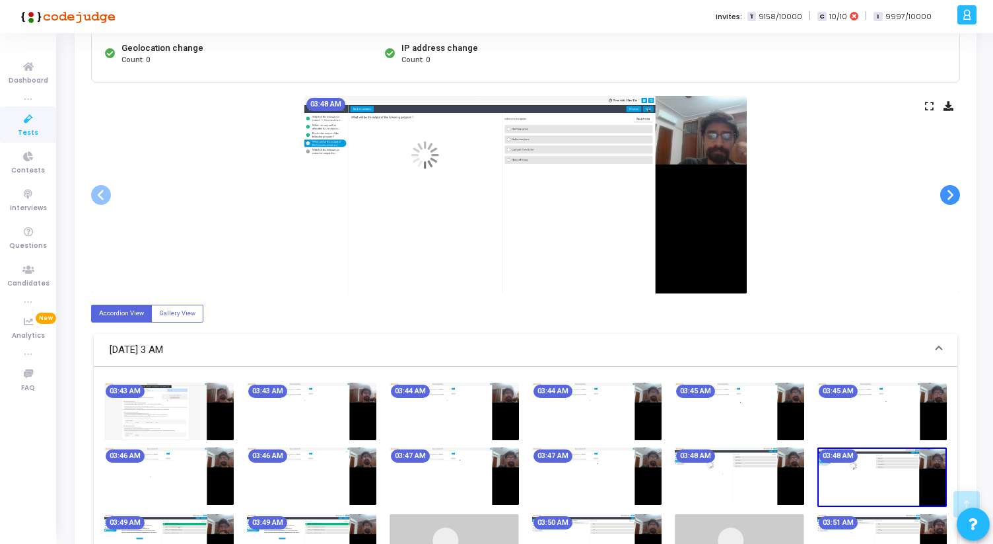
click at [954, 196] on span at bounding box center [951, 195] width 20 height 20
